Goal: Subscribe to service/newsletter: Subscribe to service/newsletter

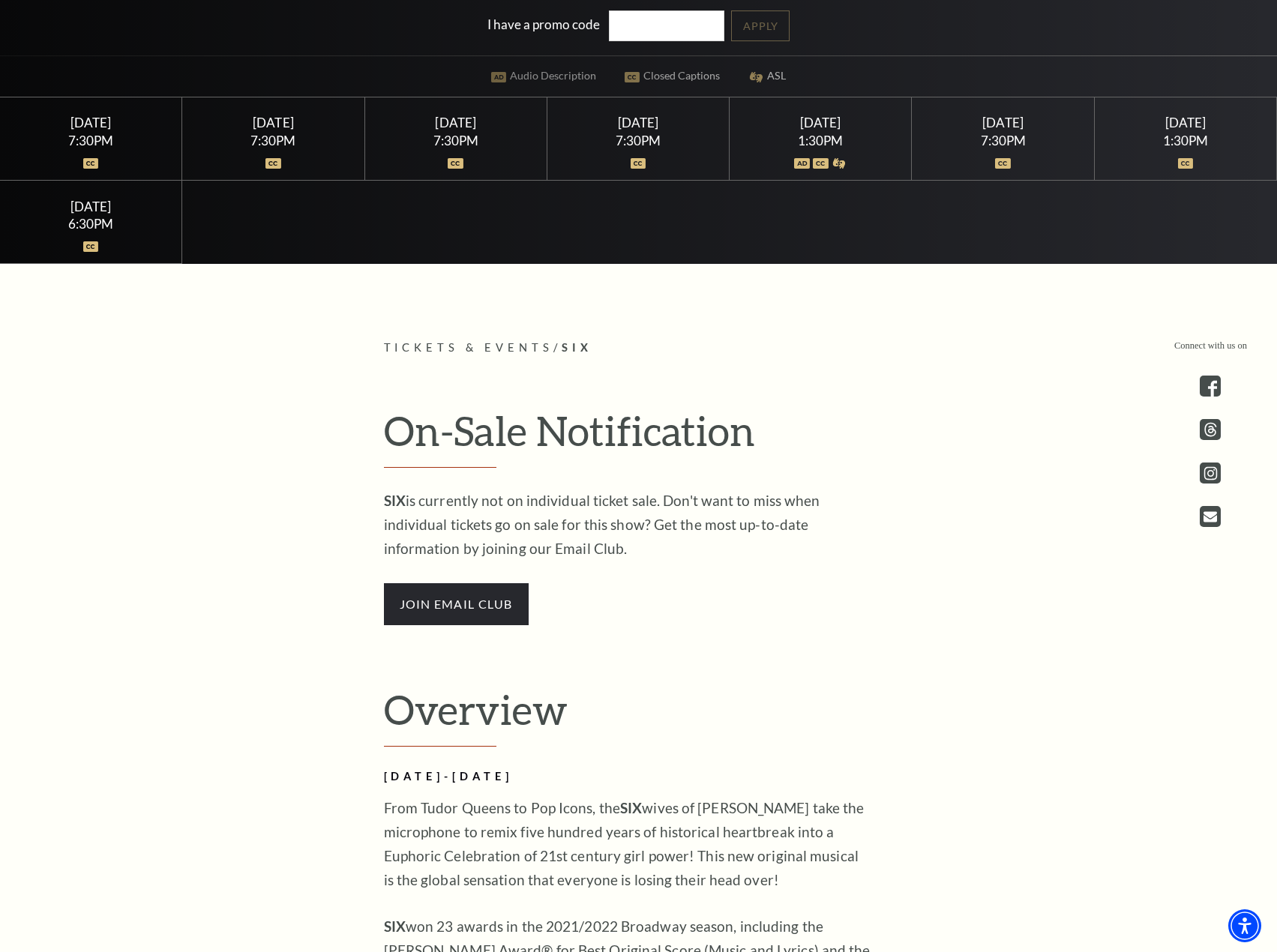
scroll to position [1049, 0]
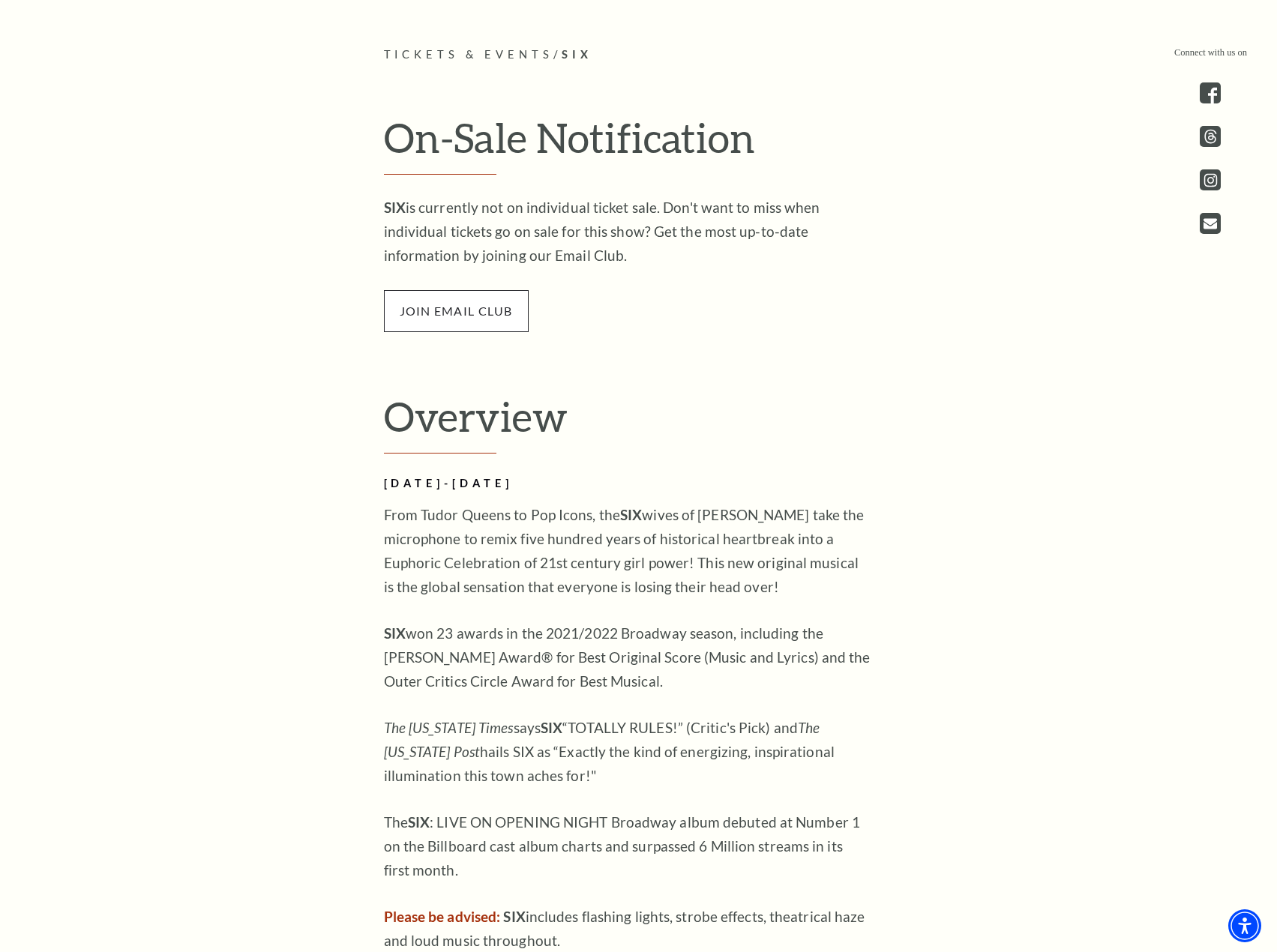
click at [471, 327] on span "join email club" at bounding box center [456, 311] width 145 height 42
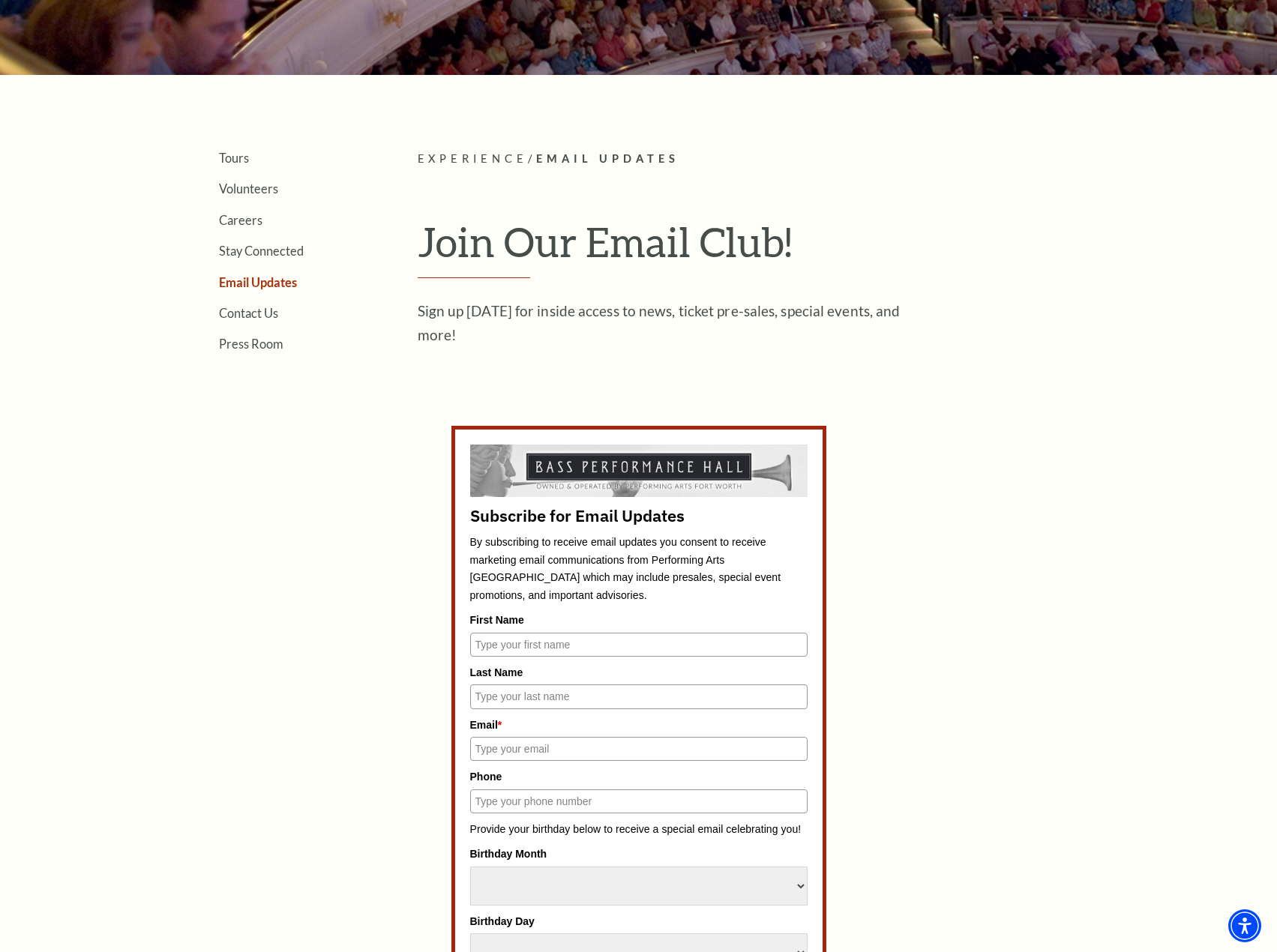
scroll to position [300, 0]
click at [602, 651] on input "First Name" at bounding box center [639, 644] width 337 height 24
type input "[PERSON_NAME]"
type input "[EMAIL_ADDRESS][DOMAIN_NAME]"
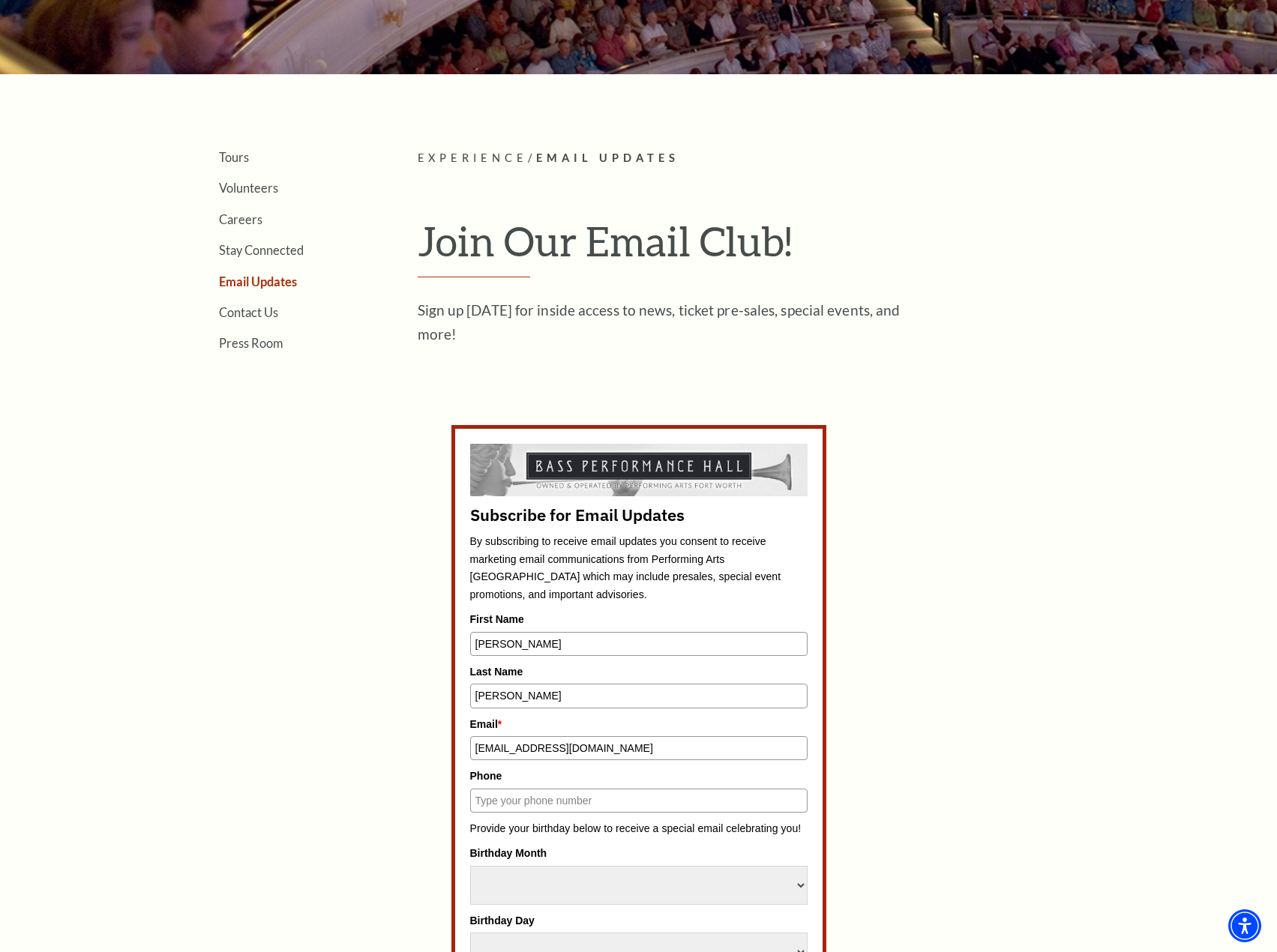
type input "8173005895"
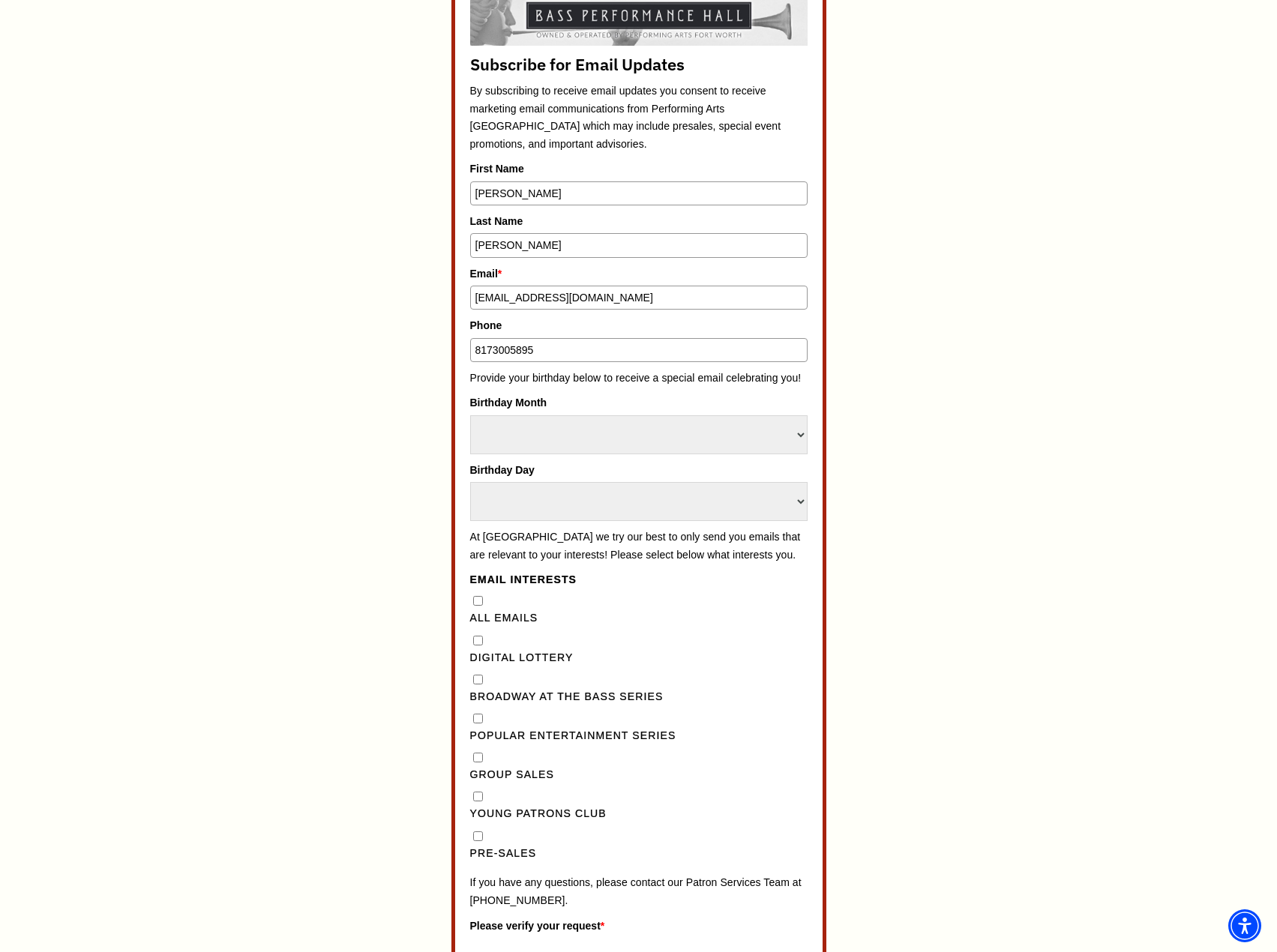
scroll to position [975, 0]
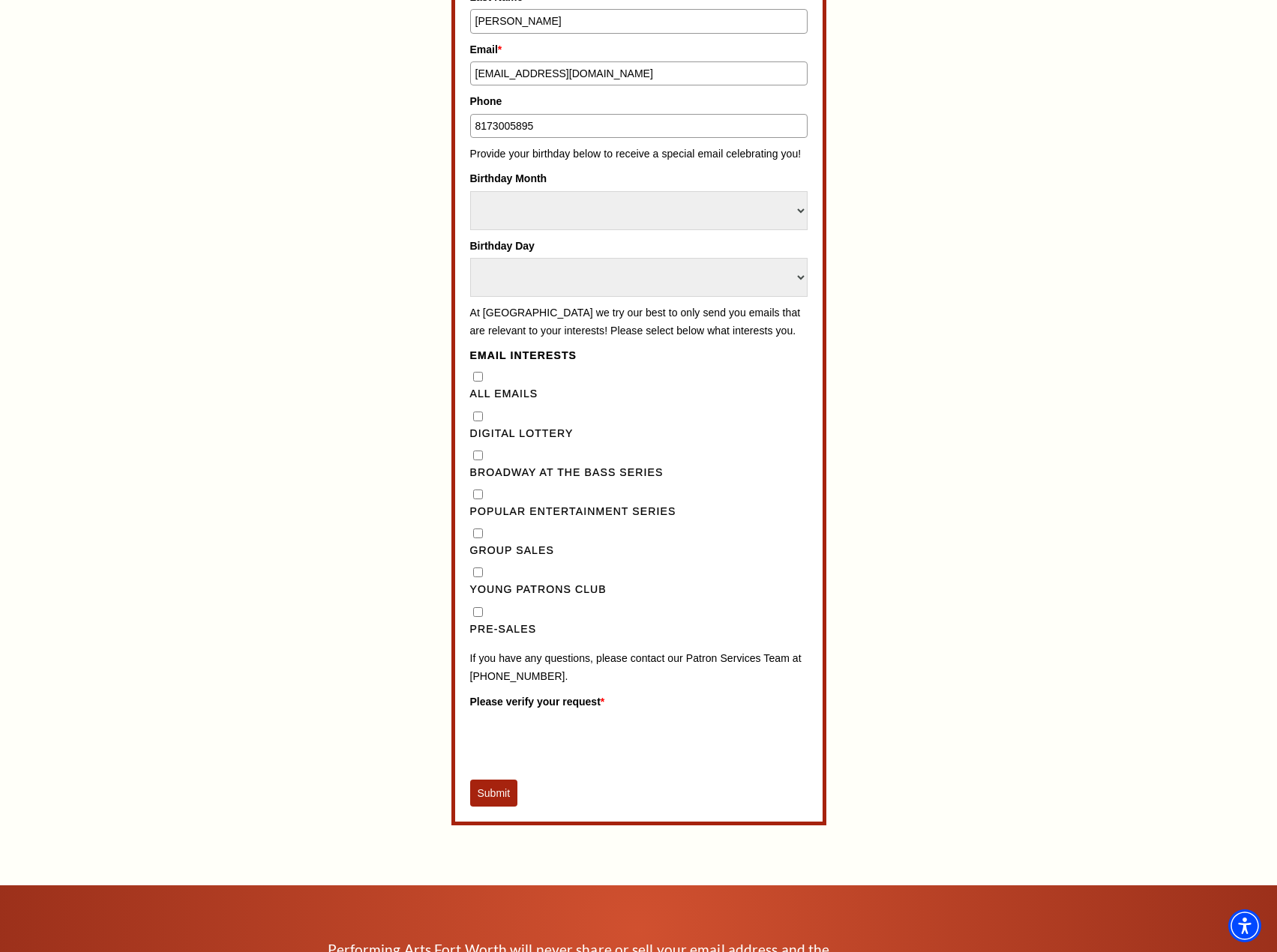
click at [476, 479] on div "Broadway at the Bass Series" at bounding box center [639, 464] width 337 height 34
click at [481, 382] on Emails"] "All Emails" at bounding box center [478, 377] width 10 height 10
checkbox Emails"] "true"
click at [478, 538] on Sales"] "Group Sales" at bounding box center [478, 533] width 10 height 10
checkbox Sales"] "true"
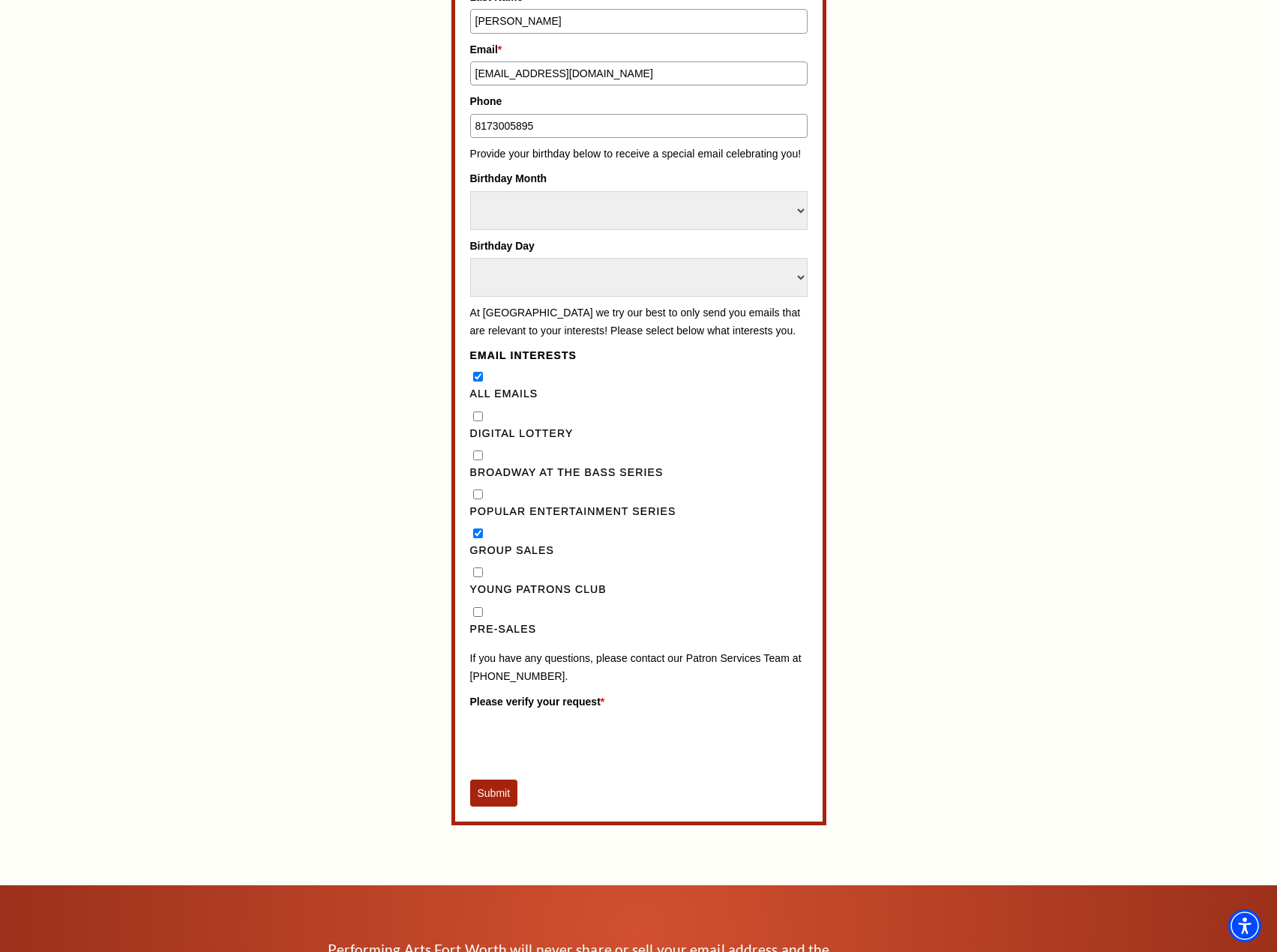
click at [480, 499] on Series"] "Popular Entertainment Series" at bounding box center [478, 494] width 10 height 10
checkbox Series"] "true"
click at [476, 461] on Series"] "Broadway at the Bass Series" at bounding box center [478, 455] width 10 height 10
checkbox Series"] "true"
click at [480, 422] on Lottery"] "Digital Lottery" at bounding box center [478, 416] width 10 height 10
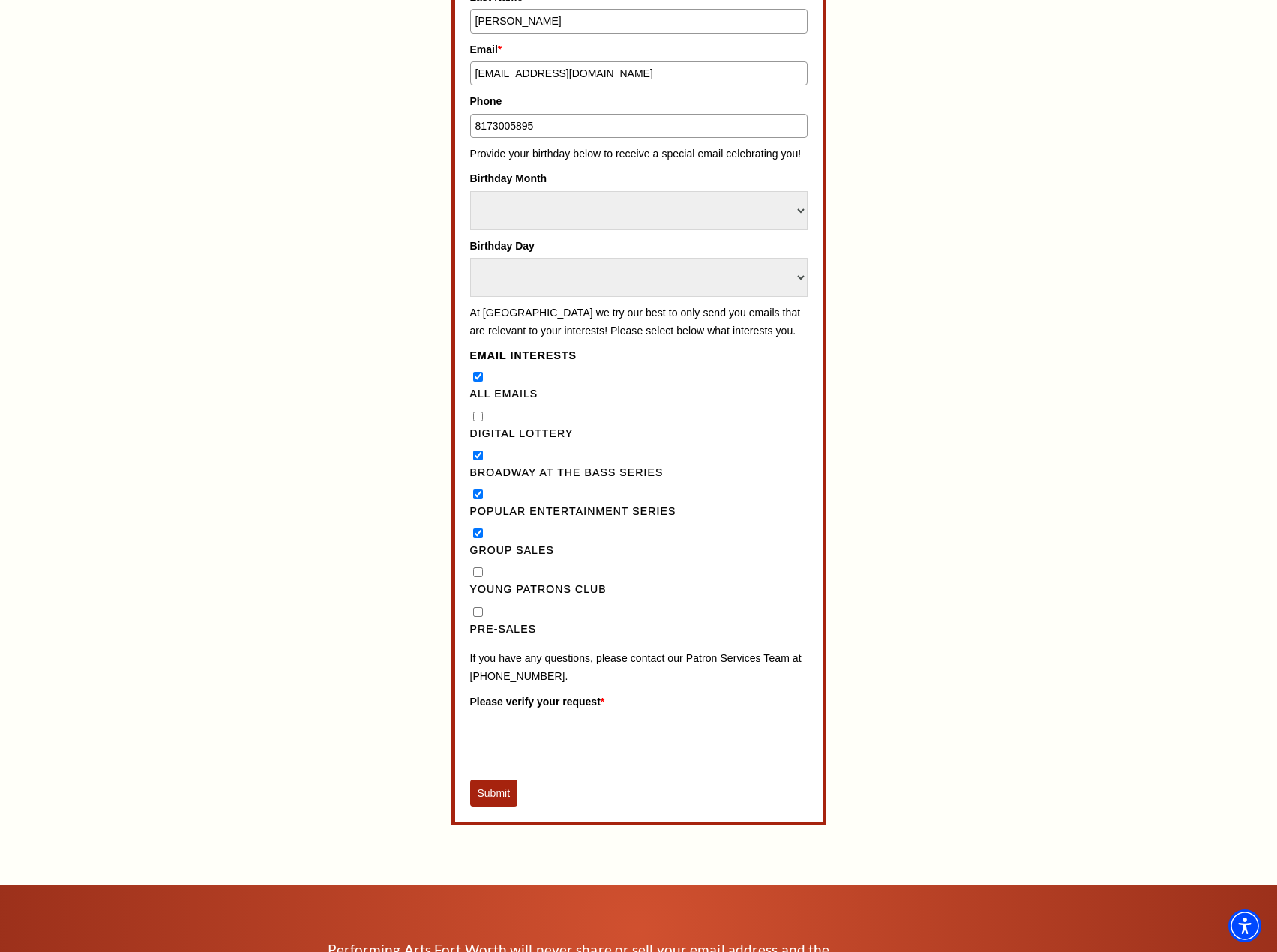
checkbox Lottery"] "true"
click at [476, 577] on Club"] "Young Patrons Club" at bounding box center [478, 572] width 10 height 10
checkbox Club"] "true"
click at [481, 617] on input "Pre-Sales" at bounding box center [478, 612] width 10 height 10
checkbox input "true"
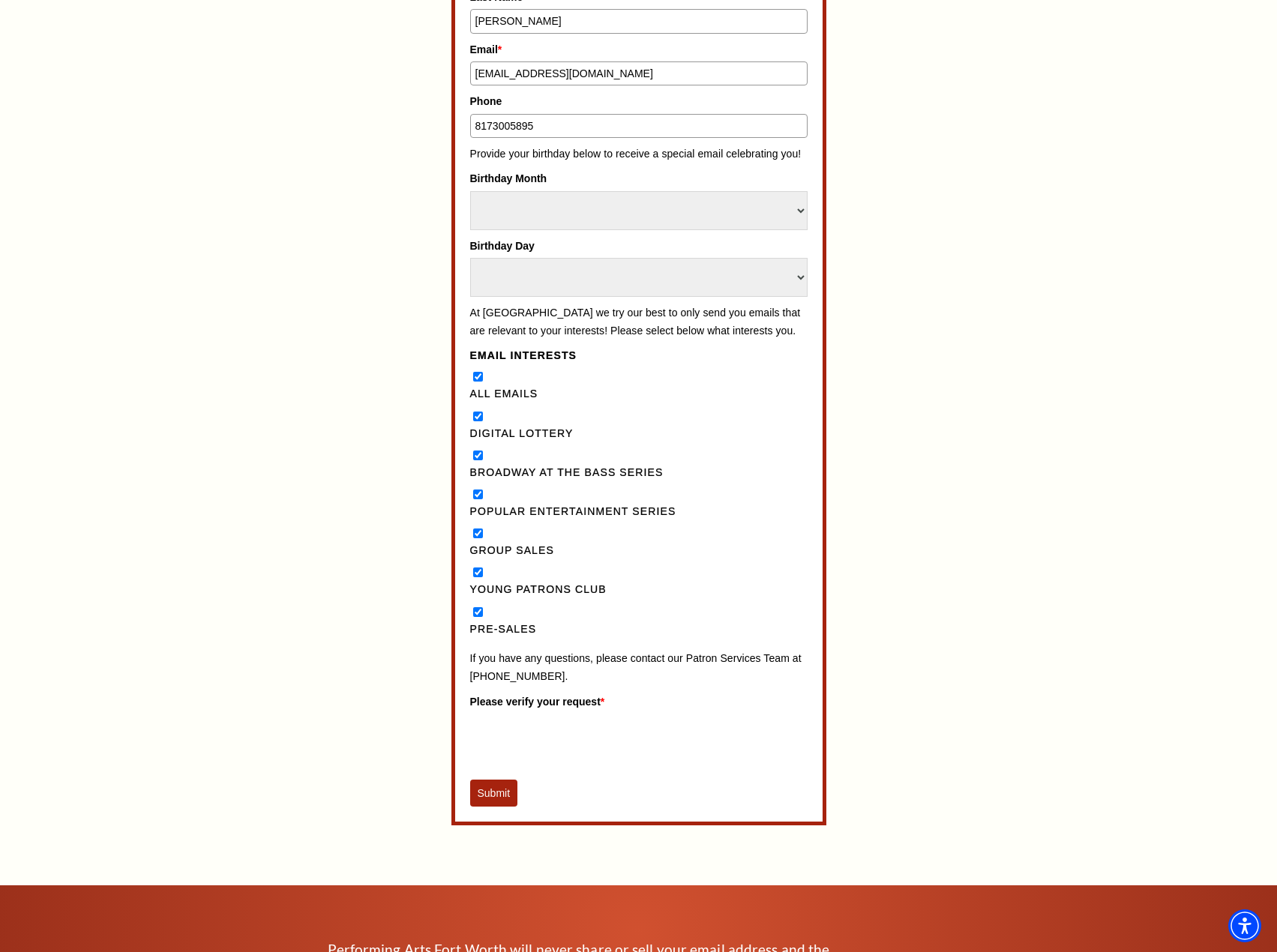
click at [497, 806] on button "Submit" at bounding box center [494, 793] width 48 height 27
